Goal: Information Seeking & Learning: Learn about a topic

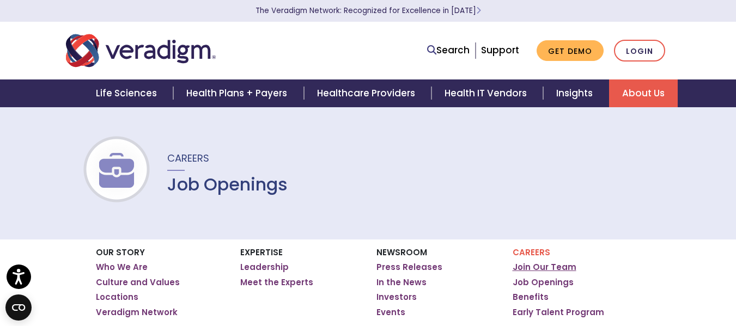
click at [558, 270] on link "Join Our Team" at bounding box center [544, 267] width 64 height 11
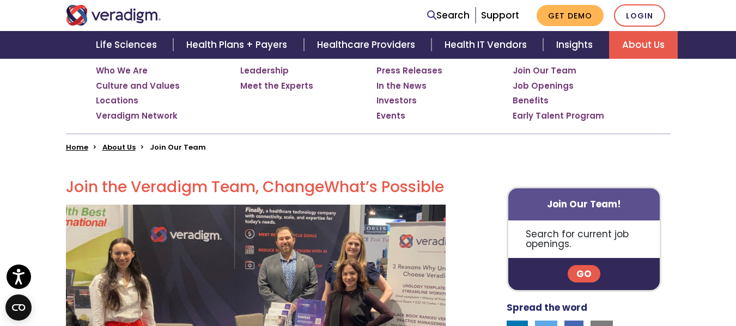
scroll to position [214, 0]
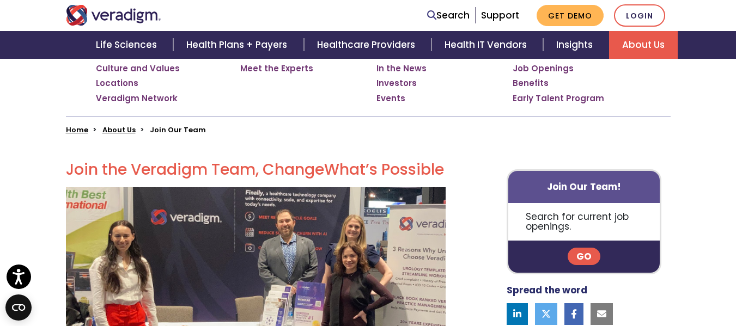
click at [586, 257] on link "Go" at bounding box center [583, 256] width 33 height 17
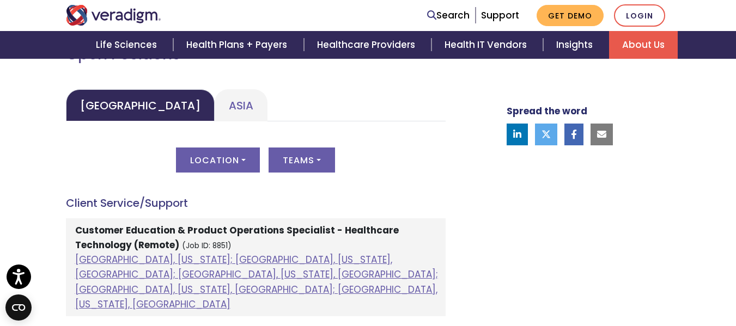
scroll to position [530, 0]
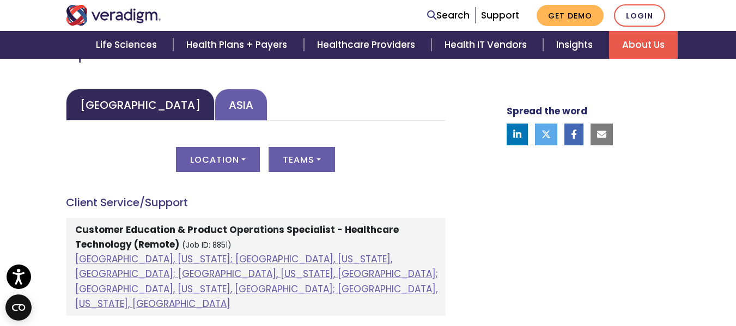
click at [215, 103] on link "Asia" at bounding box center [241, 105] width 53 height 32
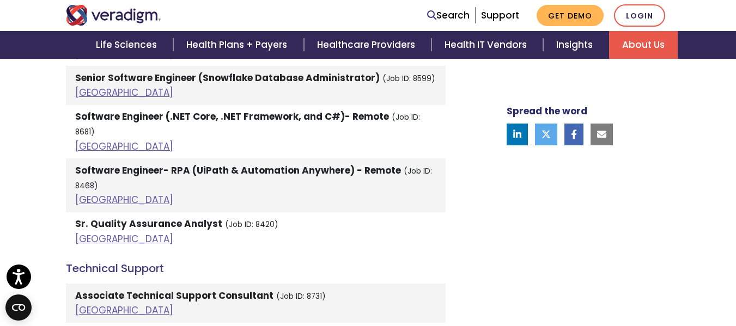
scroll to position [1910, 0]
click at [93, 232] on link "[GEOGRAPHIC_DATA]" at bounding box center [124, 238] width 98 height 13
